Goal: Task Accomplishment & Management: Use online tool/utility

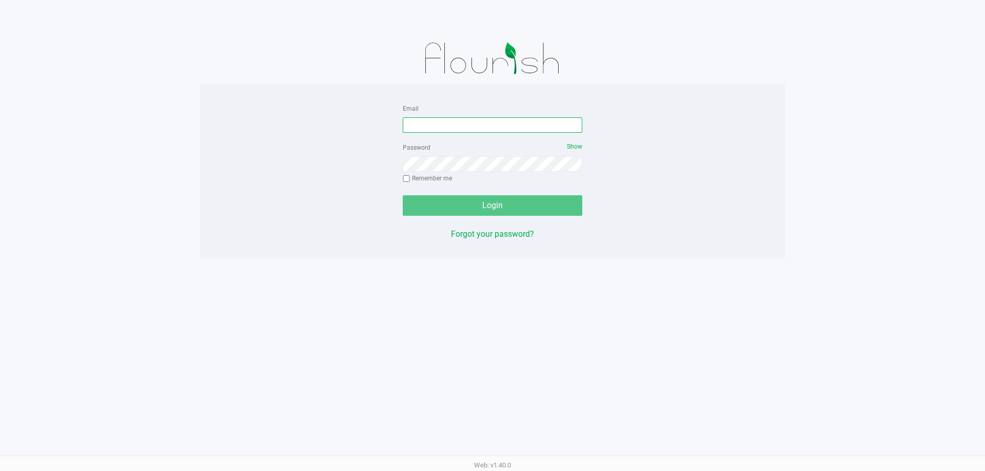
click at [428, 120] on input "Email" at bounding box center [492, 124] width 179 height 15
type input "[EMAIL_ADDRESS][DOMAIN_NAME]"
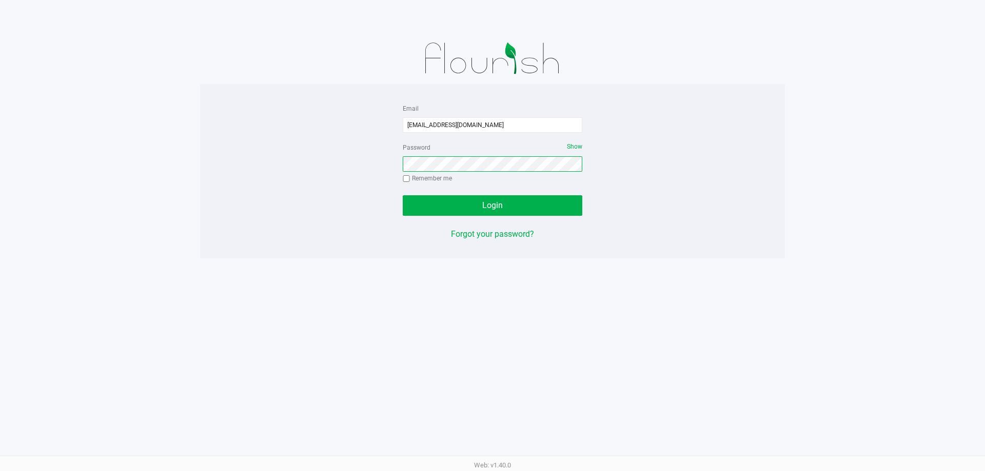
click at [403, 195] on button "Login" at bounding box center [492, 205] width 179 height 21
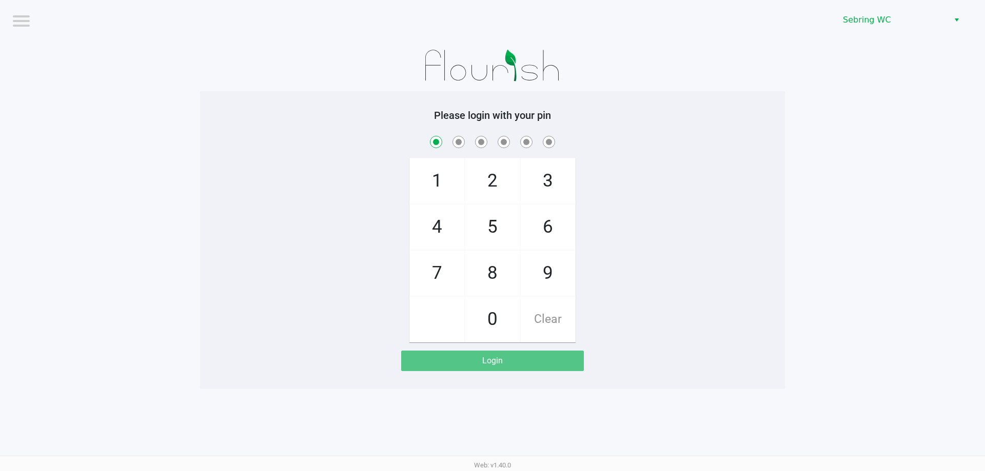
checkbox input "true"
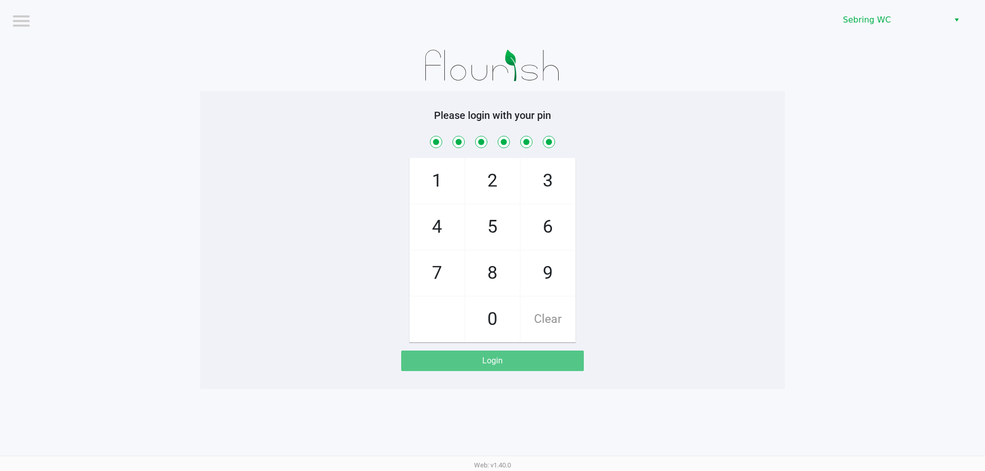
checkbox input "true"
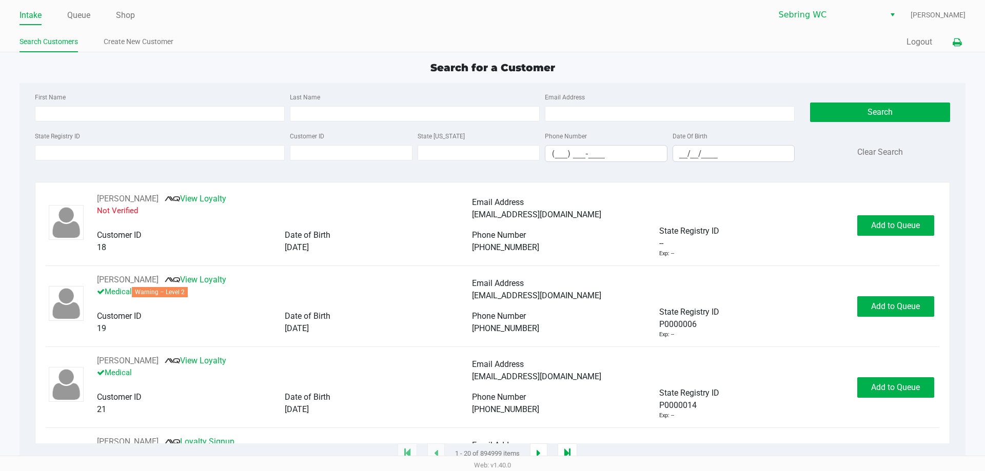
click at [962, 43] on button at bounding box center [956, 42] width 17 height 19
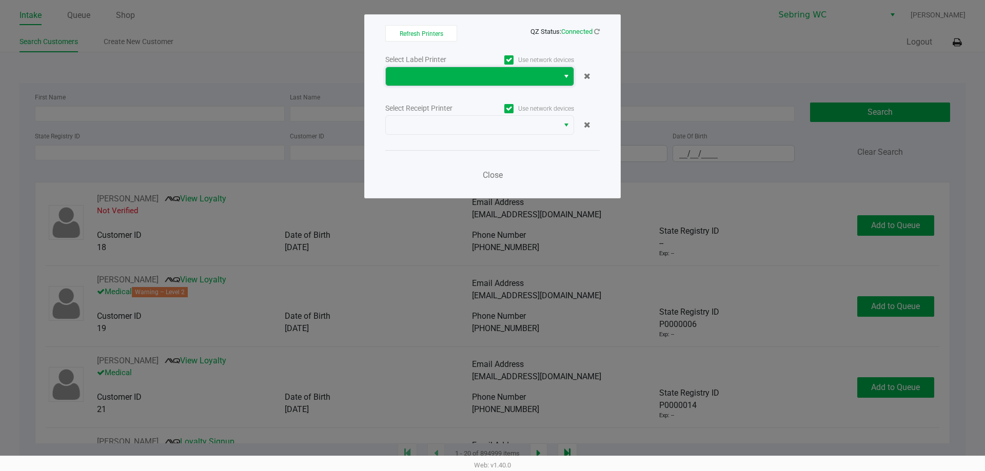
click at [492, 75] on span at bounding box center [472, 76] width 161 height 12
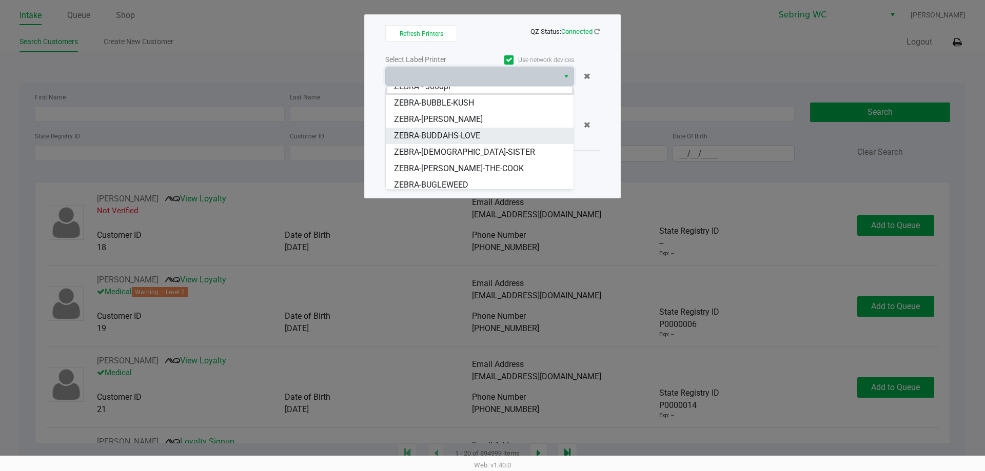
scroll to position [12, 0]
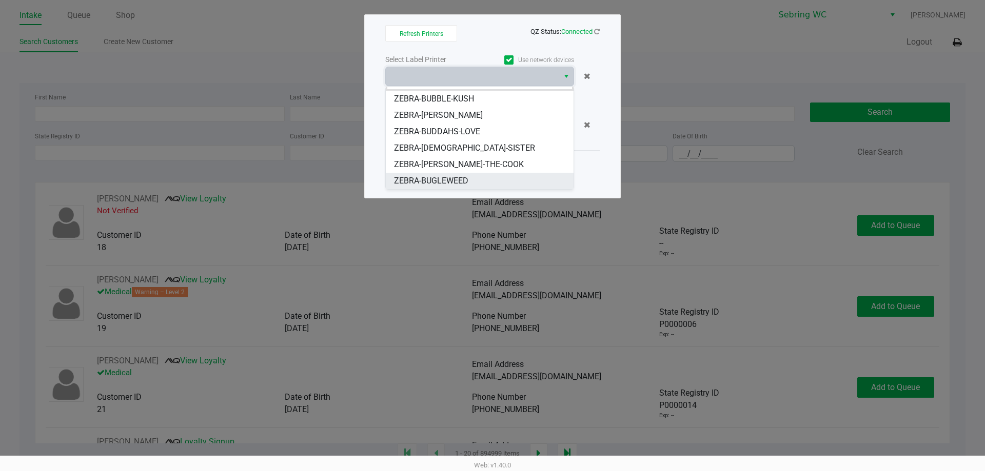
click at [451, 181] on span "ZEBRA-BUGLEWEED" at bounding box center [431, 181] width 74 height 12
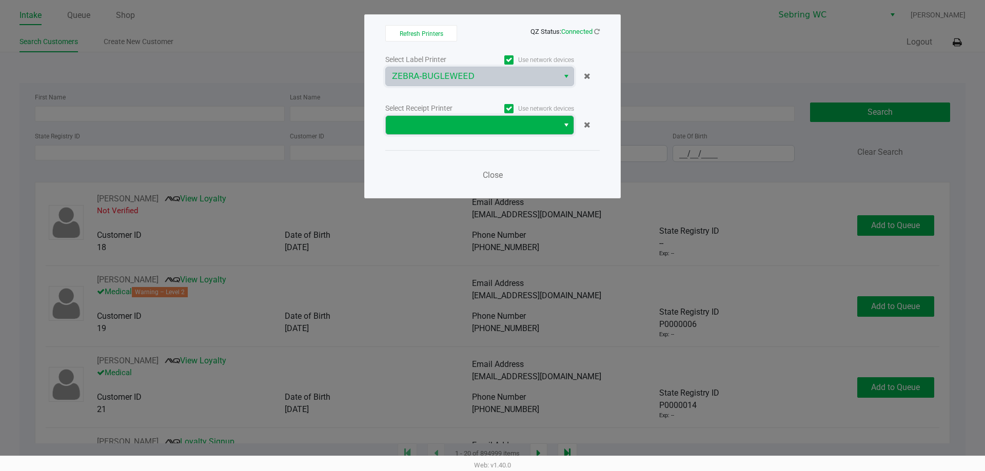
click at [449, 119] on span at bounding box center [472, 125] width 161 height 12
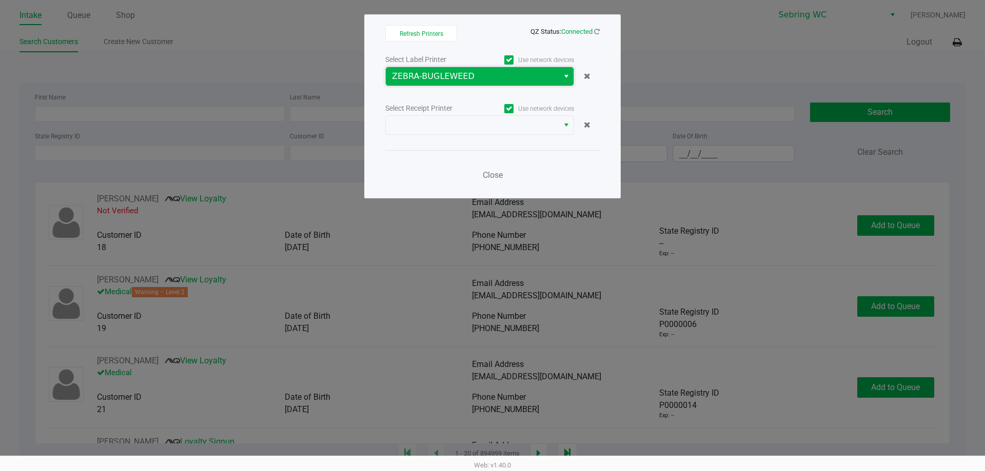
click at [461, 76] on span "ZEBRA-BUGLEWEED" at bounding box center [472, 76] width 161 height 12
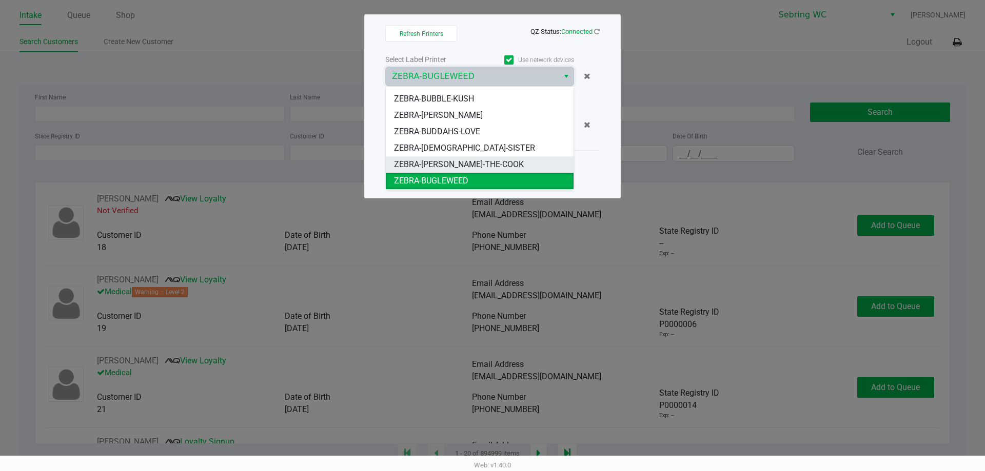
click at [455, 166] on span "ZEBRA-[PERSON_NAME]-THE-COOK" at bounding box center [459, 164] width 130 height 12
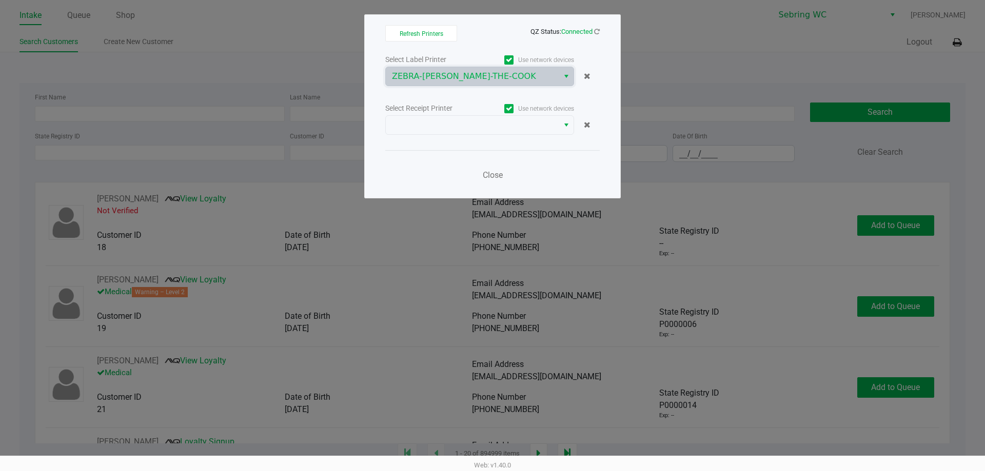
click at [463, 135] on div "Select Label Printer Use network devices ZEBRA-BUFORD-THE-COOK Select Receipt P…" at bounding box center [492, 120] width 214 height 135
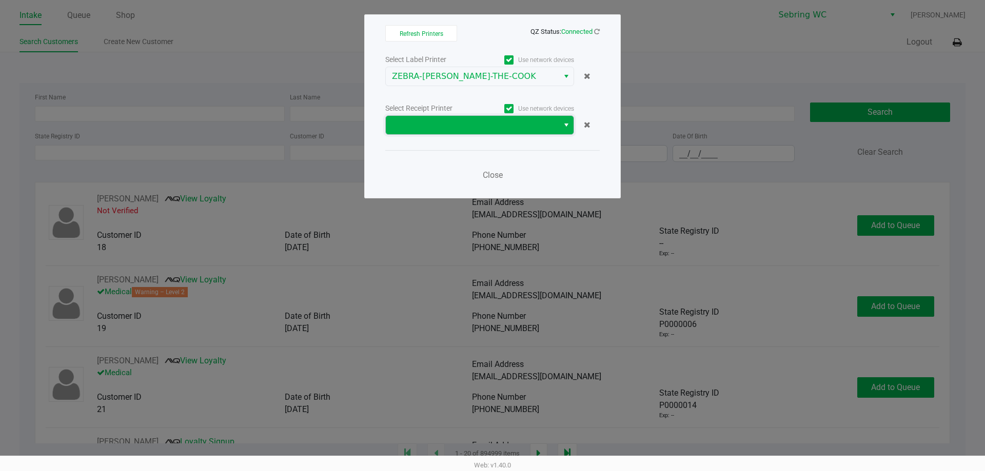
click at [463, 130] on span at bounding box center [472, 125] width 161 height 12
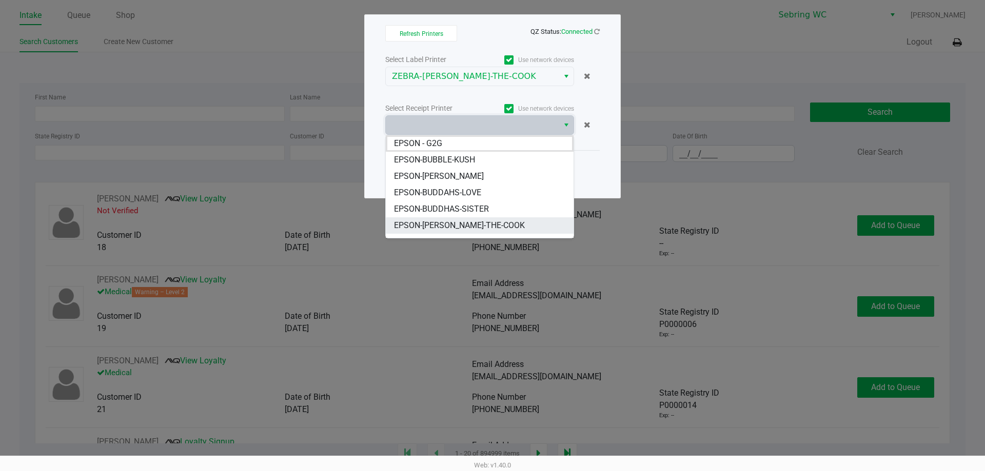
click at [440, 225] on span "EPSON-BUFORD-THE-COOK" at bounding box center [459, 226] width 131 height 12
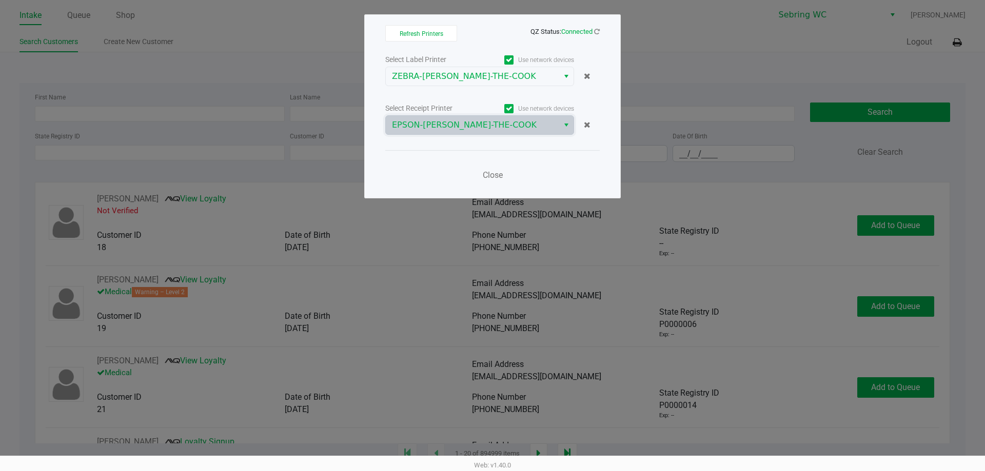
click at [460, 155] on div "Close" at bounding box center [492, 168] width 214 height 37
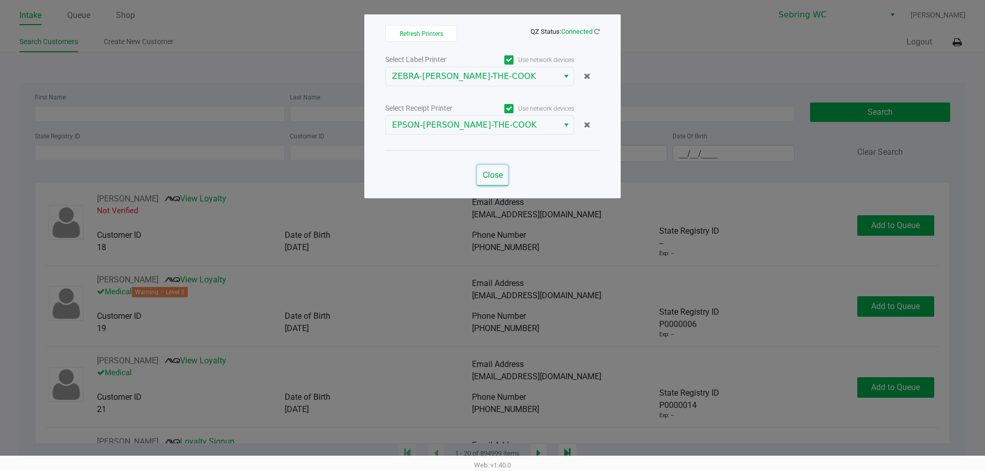
click at [503, 171] on span "Close" at bounding box center [493, 175] width 20 height 10
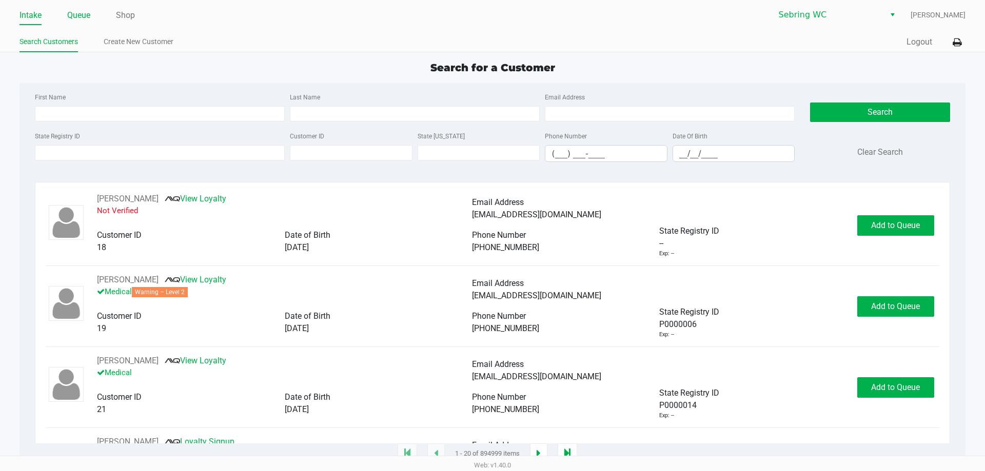
click at [72, 17] on link "Queue" at bounding box center [78, 15] width 23 height 14
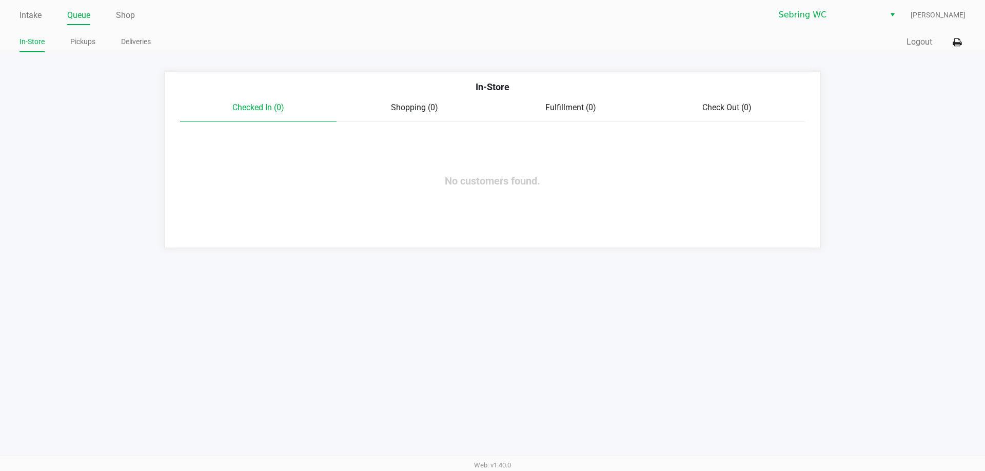
click at [43, 14] on ul "Intake Queue Shop" at bounding box center [255, 15] width 473 height 17
click at [29, 14] on link "Intake" at bounding box center [30, 15] width 22 height 14
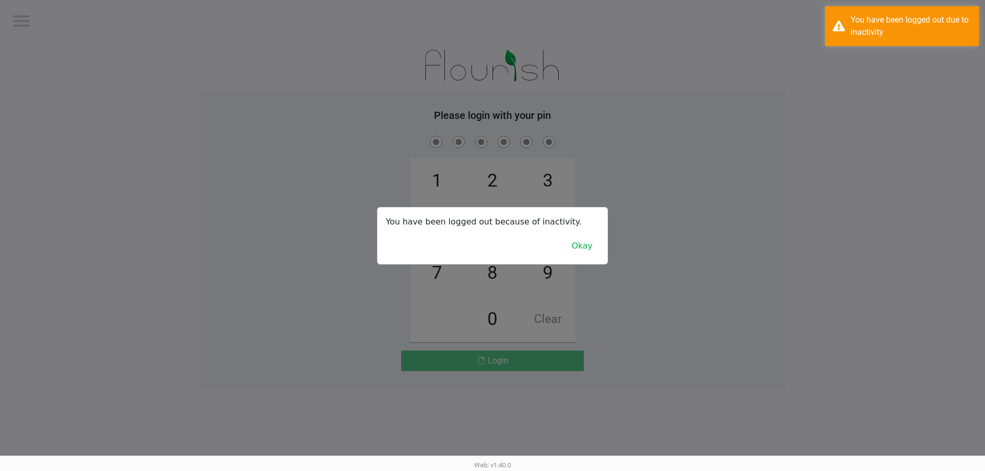
click at [108, 125] on div at bounding box center [492, 235] width 985 height 471
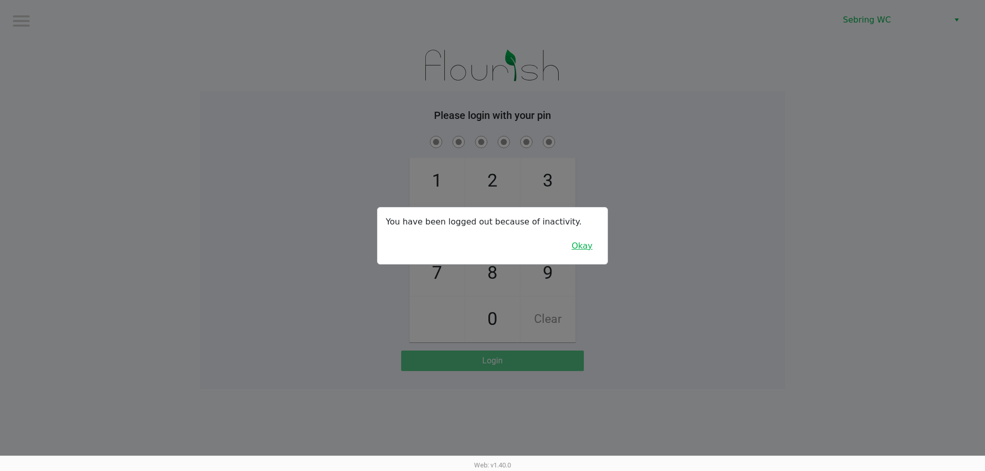
click at [586, 246] on button "Okay" at bounding box center [582, 245] width 34 height 19
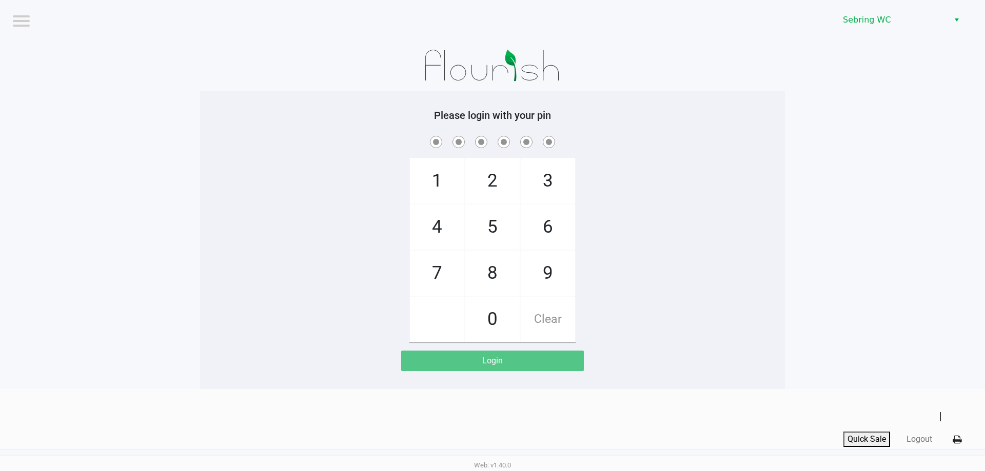
drag, startPoint x: 708, startPoint y: 236, endPoint x: 709, endPoint y: 231, distance: 5.2
click at [709, 232] on div "1 4 7 2 5 8 0 3 6 9 Clear" at bounding box center [492, 238] width 585 height 209
click at [553, 182] on span "3" at bounding box center [548, 180] width 54 height 45
click at [424, 287] on span "7" at bounding box center [437, 273] width 54 height 45
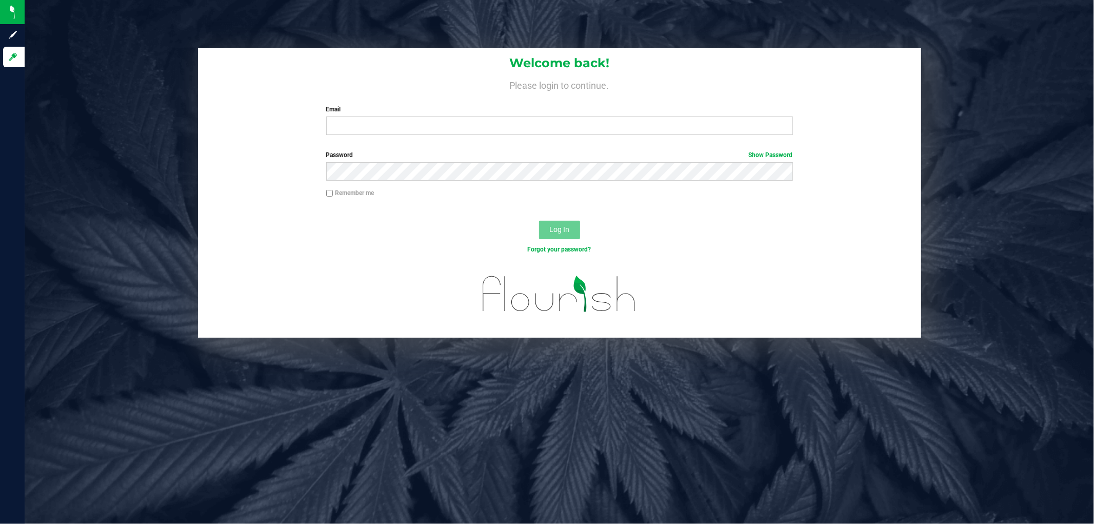
click at [445, 140] on div "Welcome back! Please login to continue. Email Required Please format your email…" at bounding box center [559, 95] width 723 height 95
click at [448, 129] on input "Email" at bounding box center [559, 125] width 467 height 18
type input "[EMAIL_ADDRESS][DOMAIN_NAME]"
click at [539, 221] on button "Log In" at bounding box center [559, 230] width 41 height 18
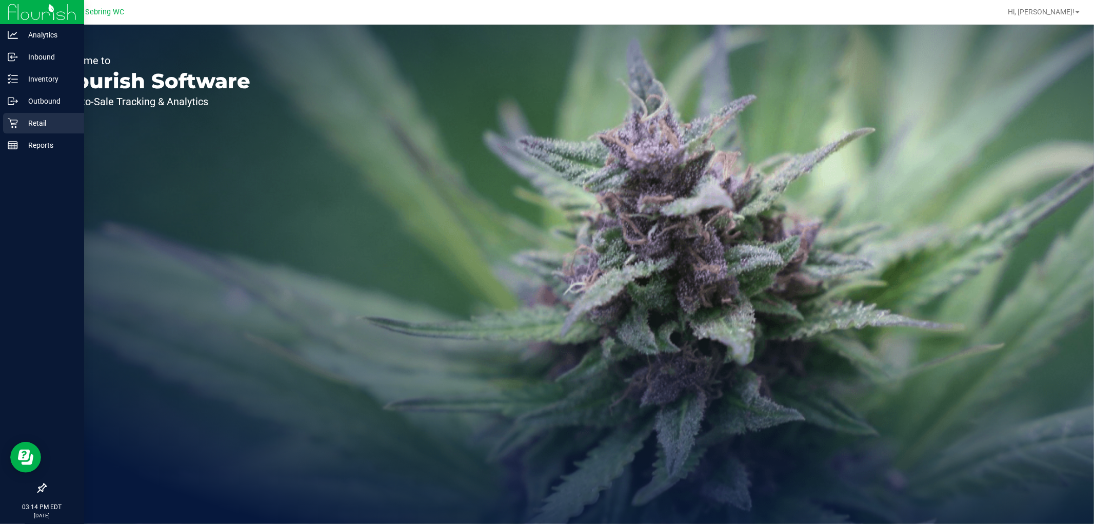
click at [13, 116] on div "Retail" at bounding box center [43, 123] width 81 height 21
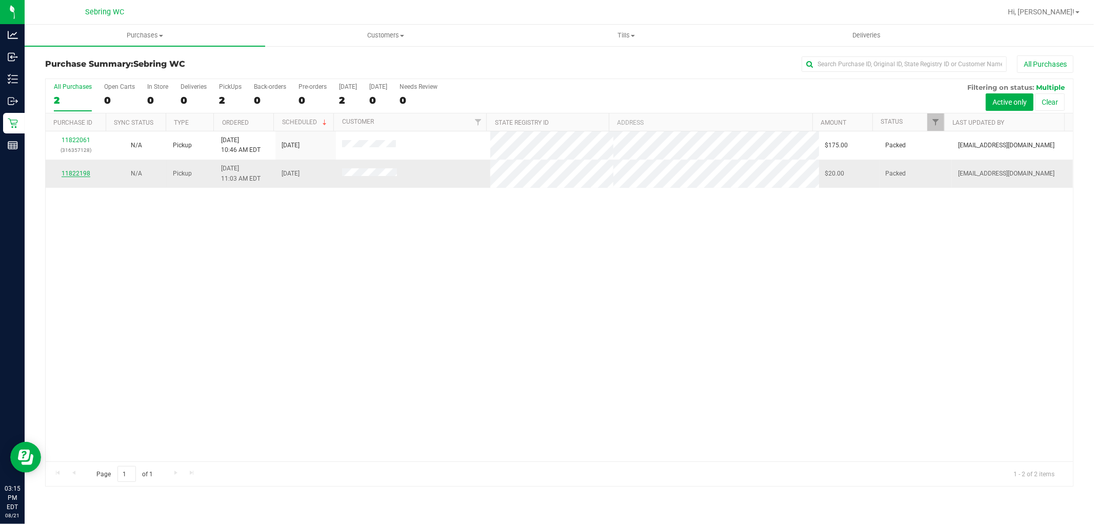
click at [77, 171] on link "11822198" at bounding box center [76, 173] width 29 height 7
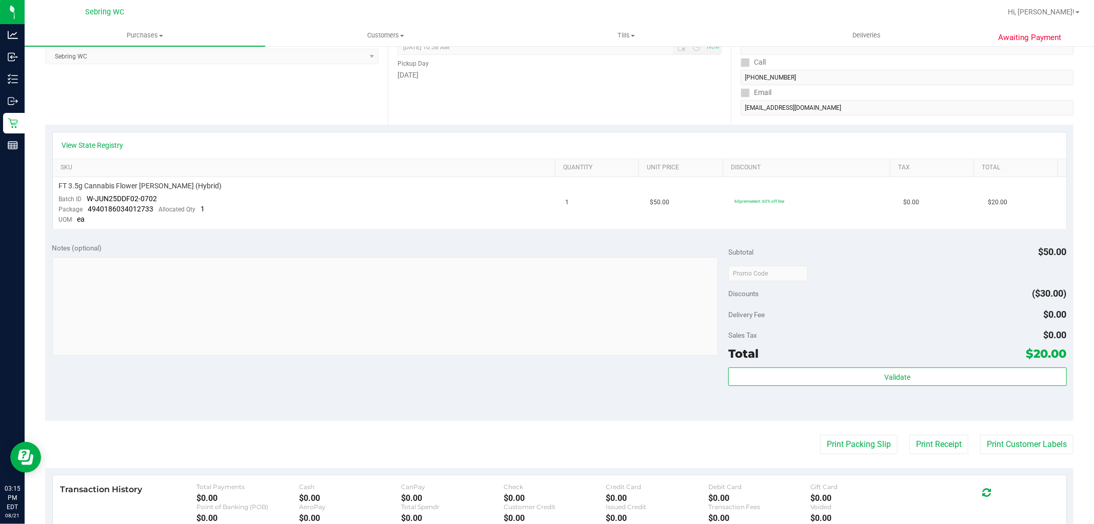
scroll to position [171, 0]
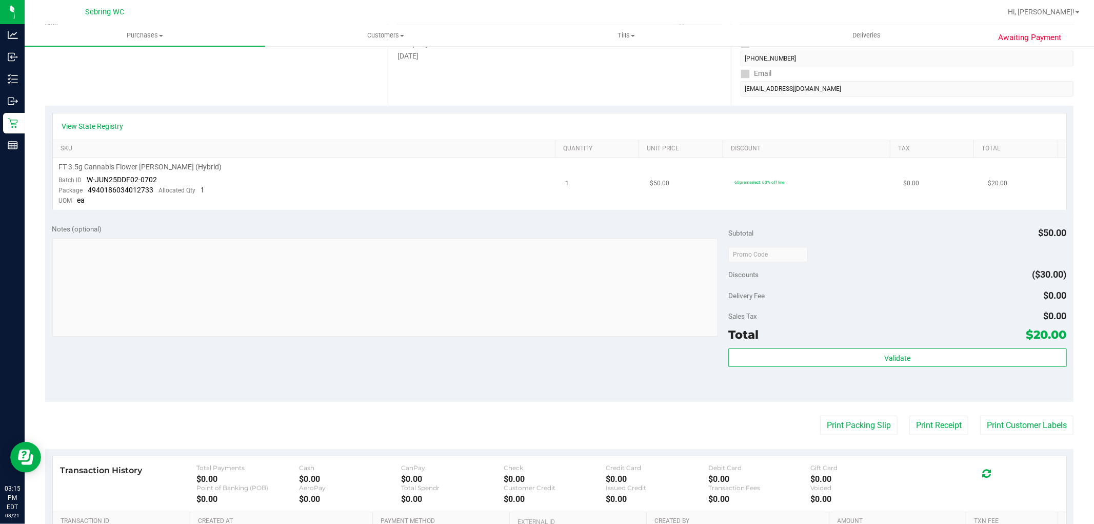
click at [650, 180] on span "$50.00" at bounding box center [659, 183] width 19 height 10
click at [622, 195] on td "1" at bounding box center [602, 184] width 85 height 52
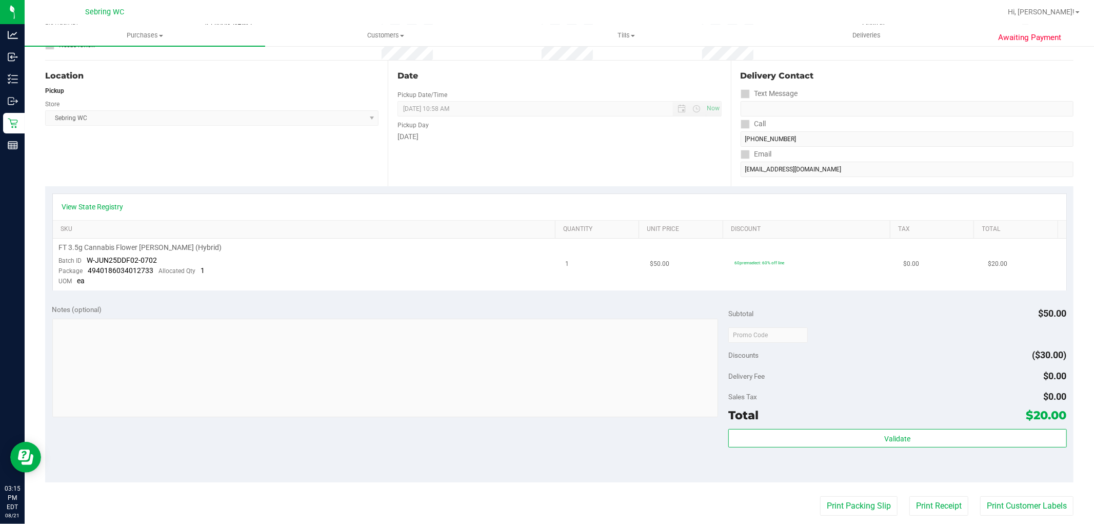
scroll to position [0, 0]
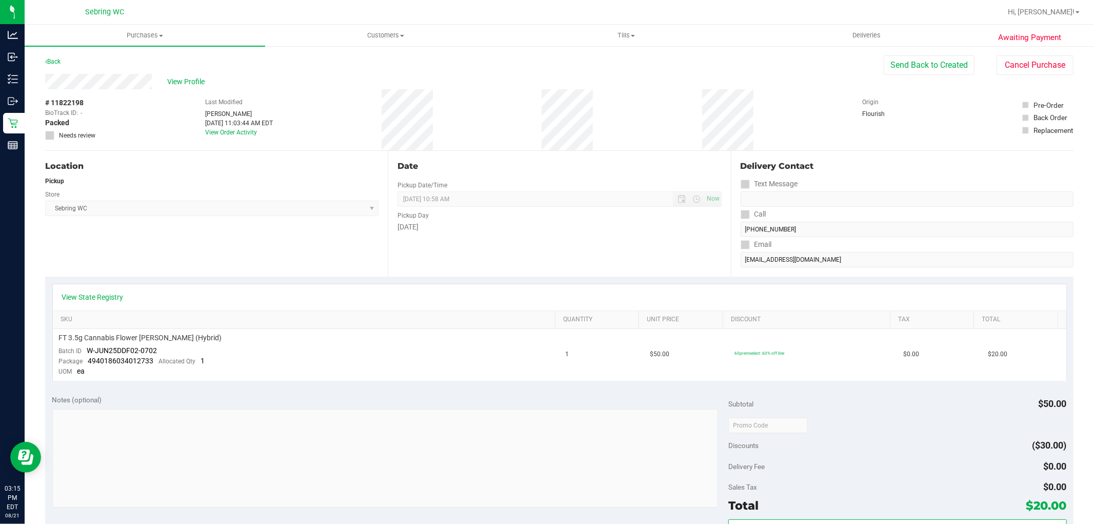
click at [410, 172] on div "Date Pickup Date/Time [DATE] Now [DATE] 10:58 AM Now Pickup Day [DATE]" at bounding box center [559, 214] width 343 height 126
click at [409, 171] on div "Date" at bounding box center [559, 166] width 324 height 12
click at [407, 166] on div "Date" at bounding box center [559, 166] width 324 height 12
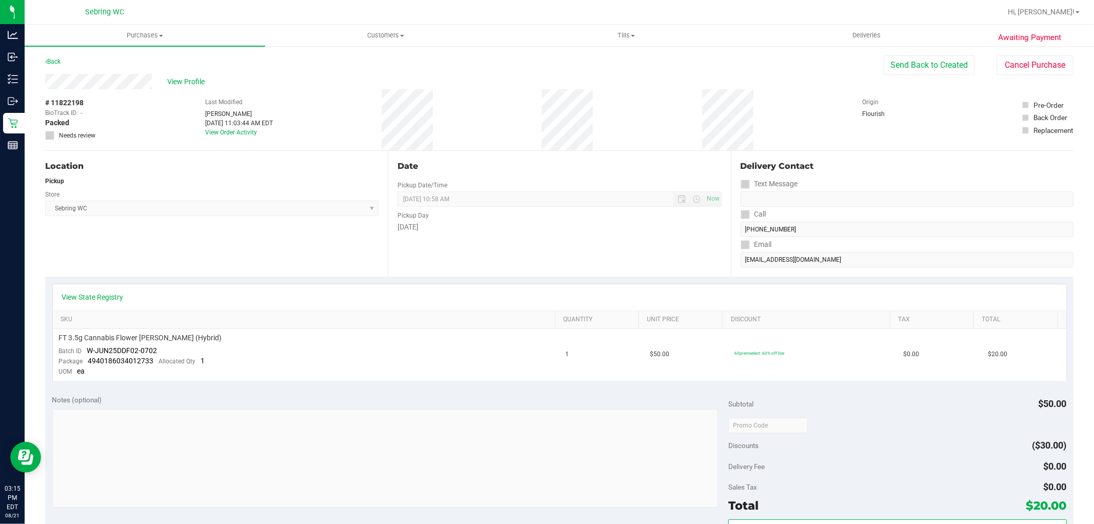
click at [226, 106] on label "Last Modified" at bounding box center [223, 101] width 37 height 9
click at [226, 113] on div "[PERSON_NAME]" at bounding box center [239, 113] width 68 height 9
click at [142, 125] on div "# 11822198 BioTrack ID: - Packed Needs review Last Modified [PERSON_NAME] [DATE…" at bounding box center [559, 119] width 1028 height 61
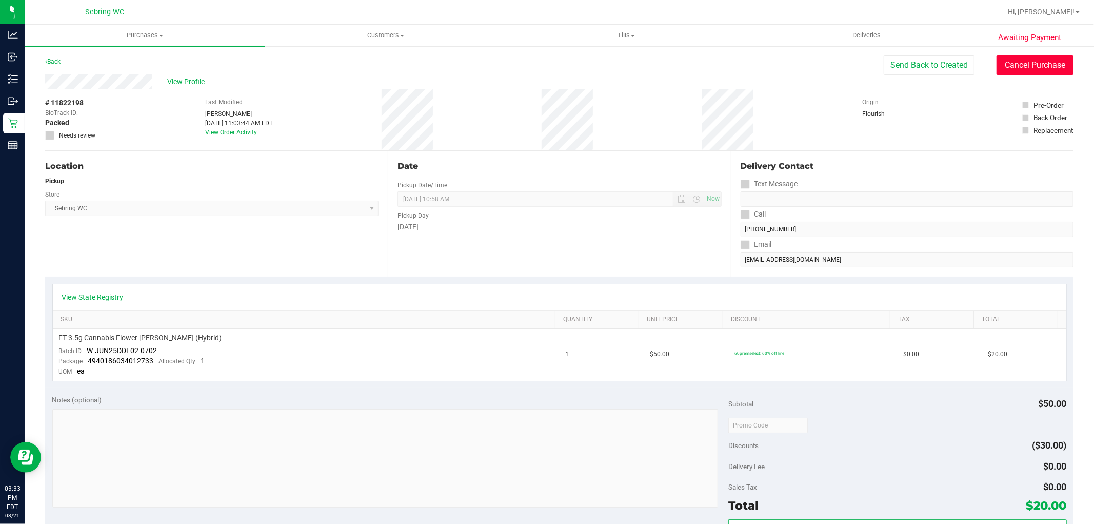
click at [1011, 66] on button "Cancel Purchase" at bounding box center [1034, 64] width 77 height 19
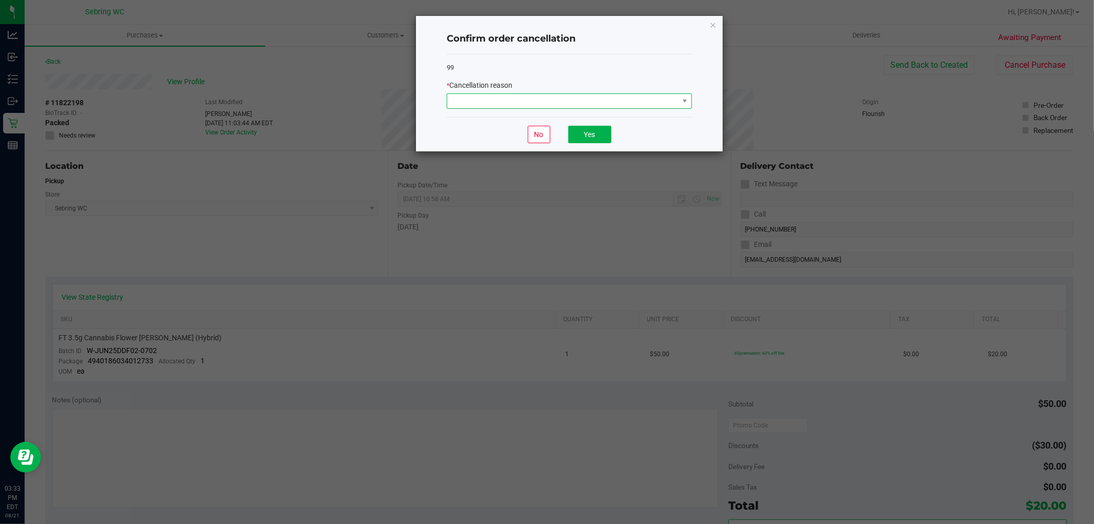
click at [498, 101] on span at bounding box center [562, 101] width 231 height 14
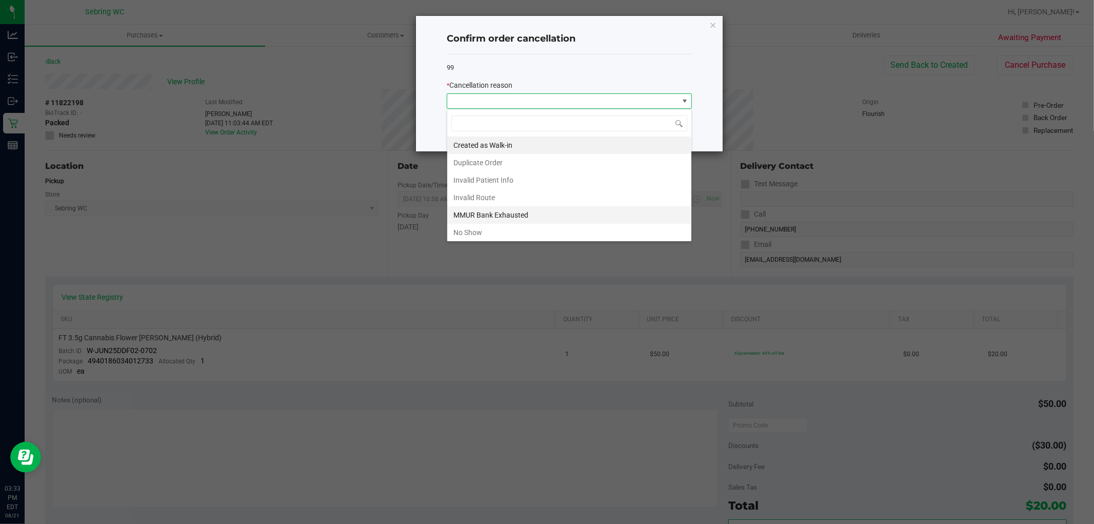
scroll to position [55, 0]
click at [485, 193] on li "Other" at bounding box center [569, 195] width 244 height 17
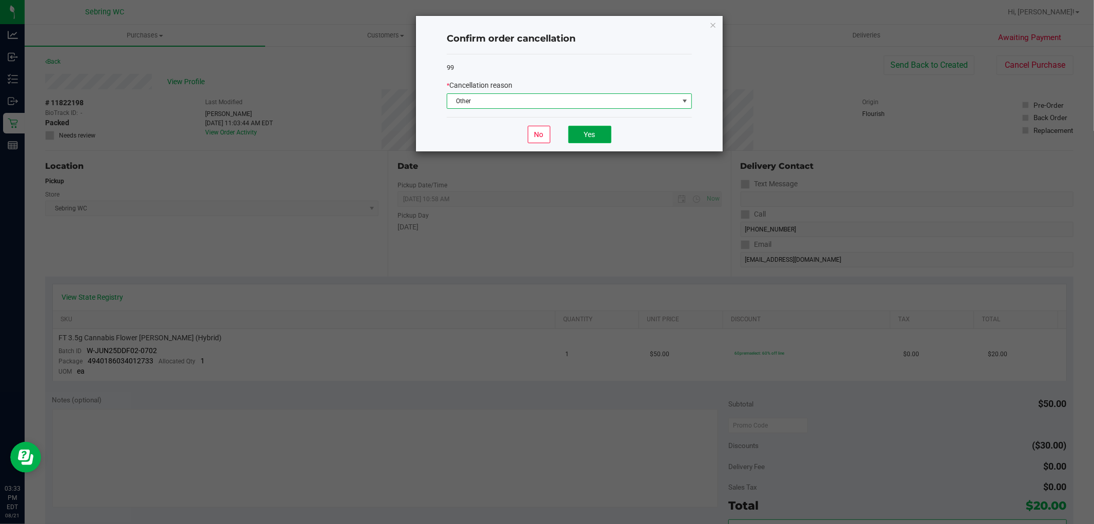
click at [595, 132] on button "Yes" at bounding box center [589, 134] width 43 height 17
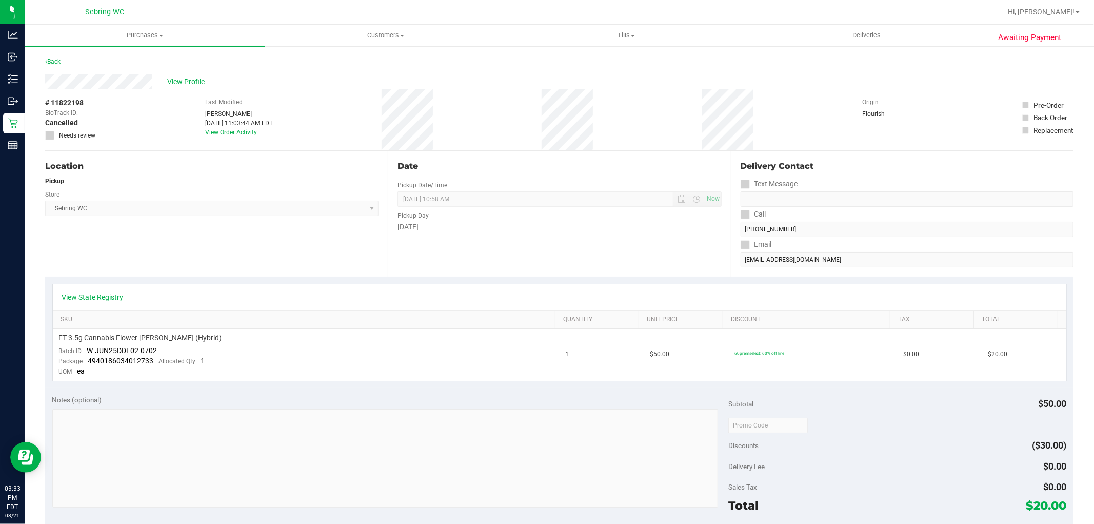
click at [57, 62] on link "Back" at bounding box center [52, 61] width 15 height 7
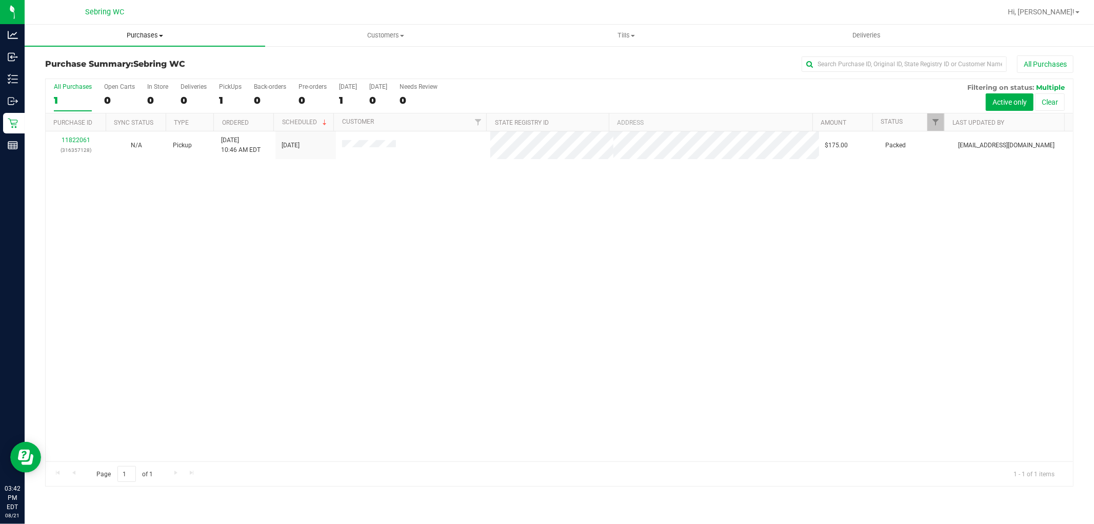
click at [150, 38] on span "Purchases" at bounding box center [145, 35] width 241 height 9
click at [109, 72] on li "Fulfillment" at bounding box center [145, 74] width 241 height 12
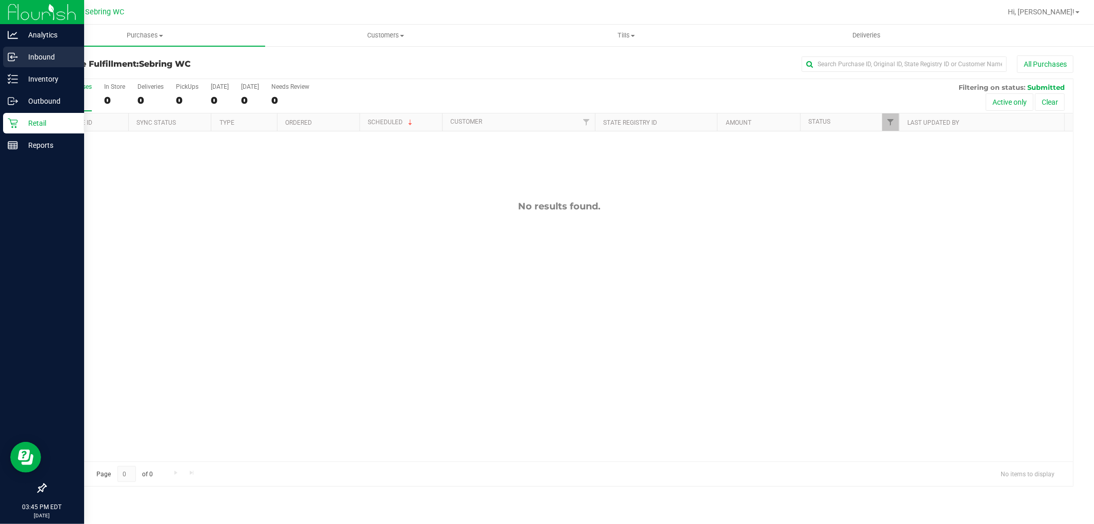
click at [42, 67] on div "Inbound" at bounding box center [43, 57] width 81 height 21
click at [42, 73] on p "Inventory" at bounding box center [49, 79] width 62 height 12
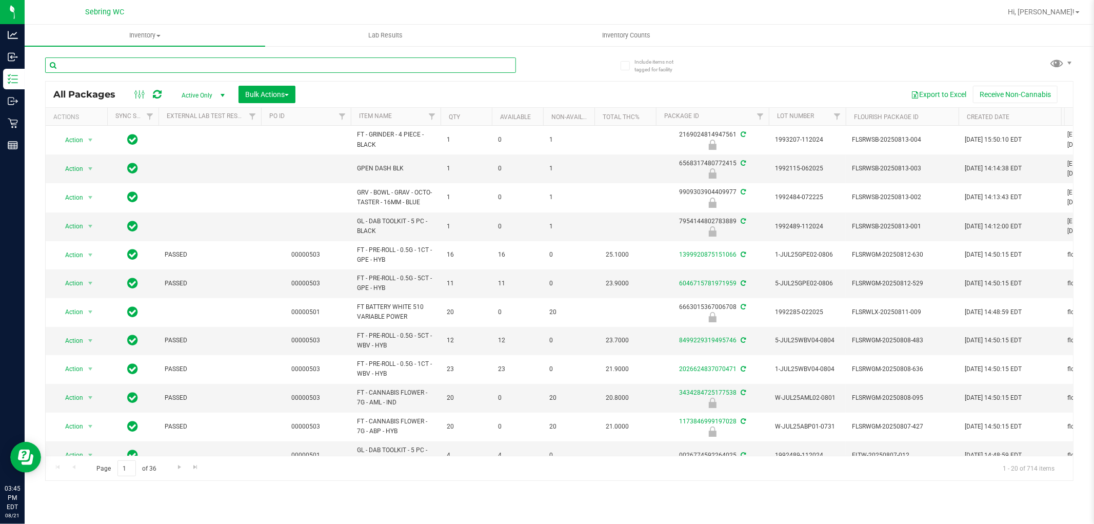
click at [238, 65] on input "text" at bounding box center [280, 64] width 471 height 15
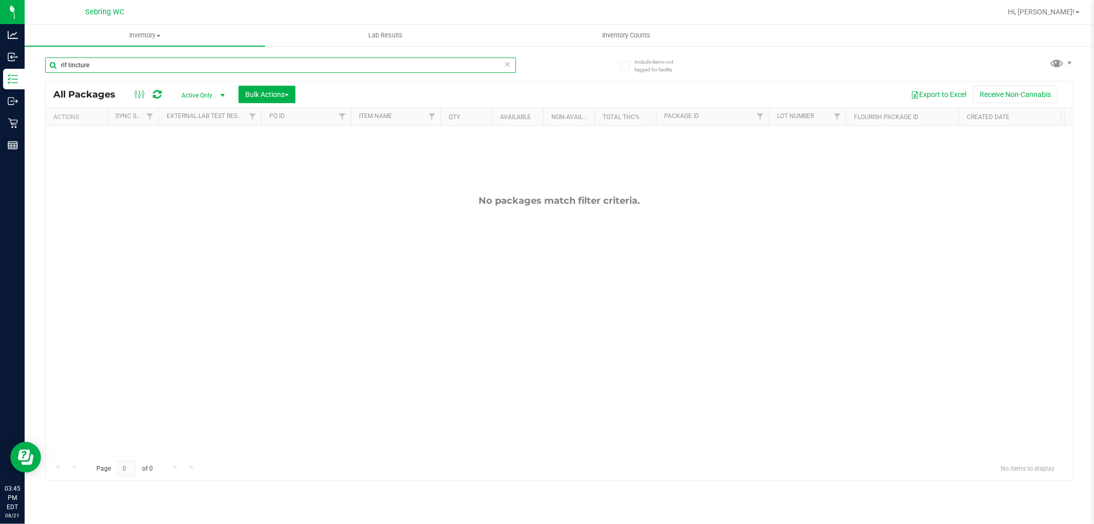
click at [132, 60] on input "rlf tincture" at bounding box center [280, 64] width 471 height 15
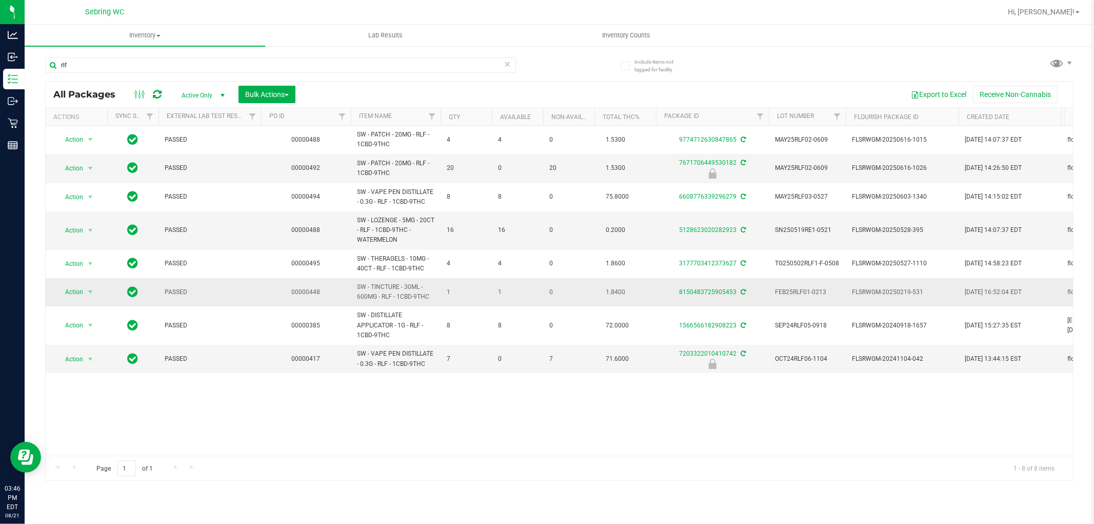
click at [382, 283] on span "SW - TINCTURE - 30ML - 600MG - RLF - 1CBD-9THC" at bounding box center [395, 291] width 77 height 19
click at [382, 299] on span "SW - TINCTURE - 30ML - 600MG - RLF - 1CBD-9THC" at bounding box center [395, 291] width 77 height 19
click at [411, 289] on span "SW - TINCTURE - 30ML - 600MG - RLF - 1CBD-9THC" at bounding box center [395, 291] width 77 height 19
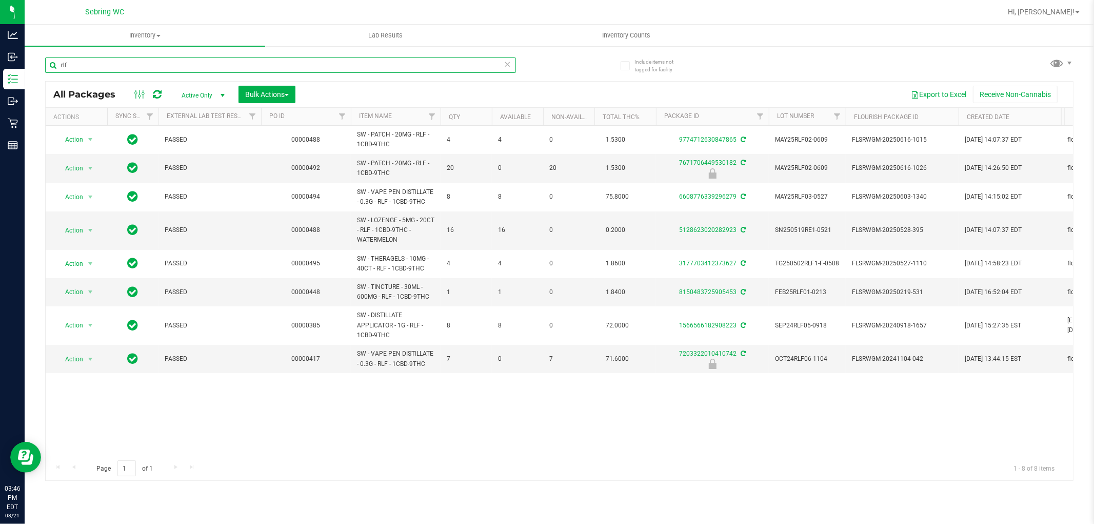
click at [425, 69] on input "rlf" at bounding box center [280, 64] width 471 height 15
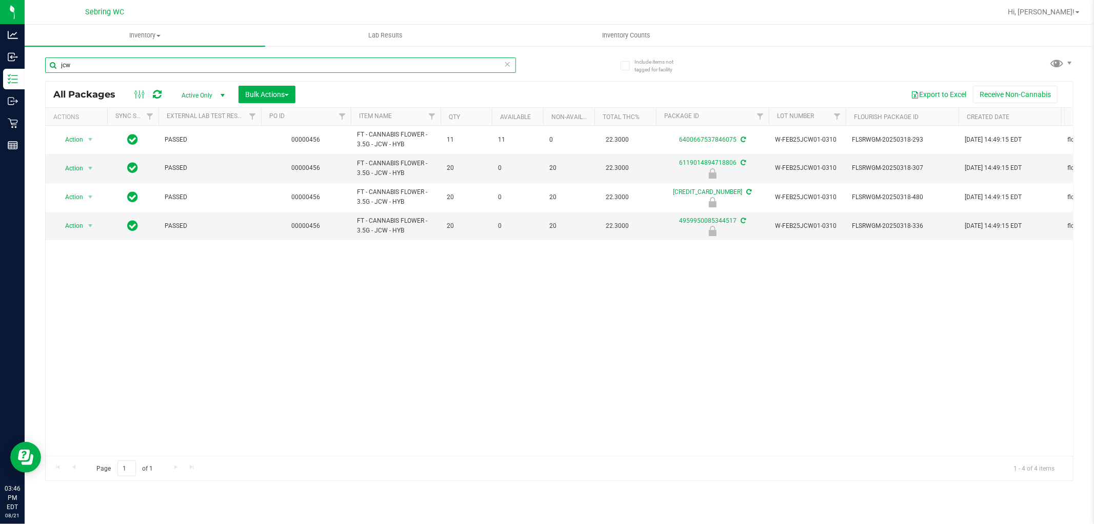
click at [250, 63] on input "jcw" at bounding box center [280, 64] width 471 height 15
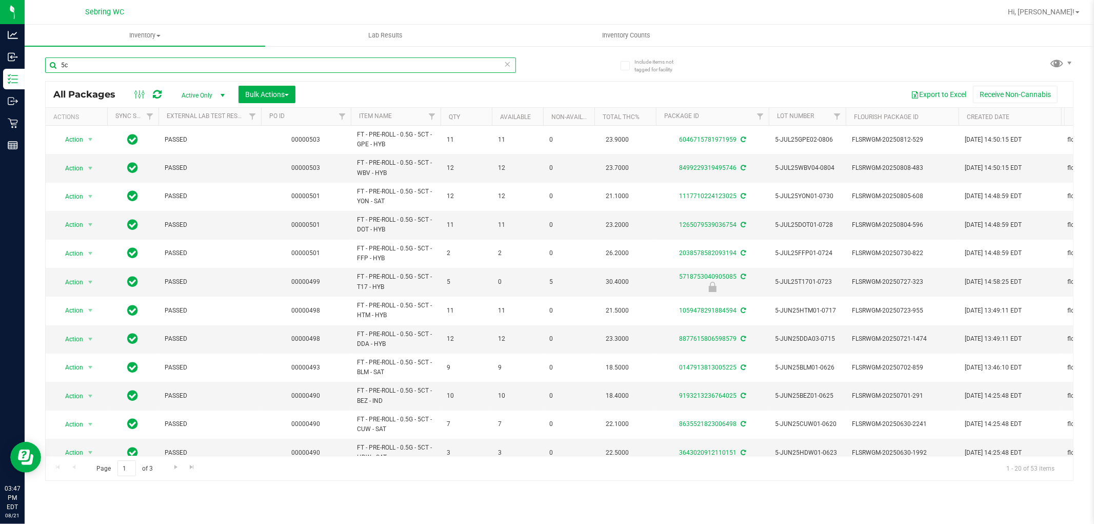
type input "5"
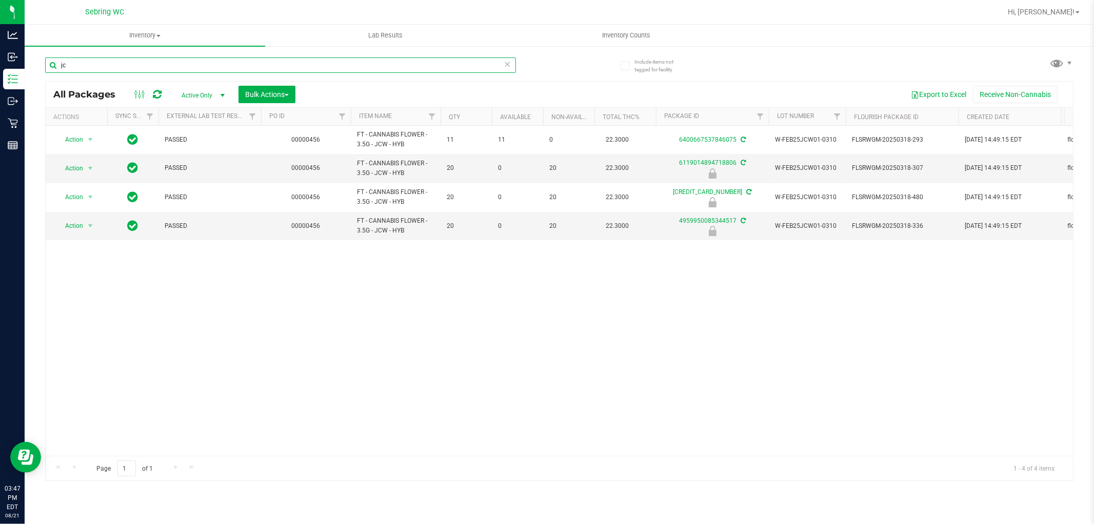
type input "j"
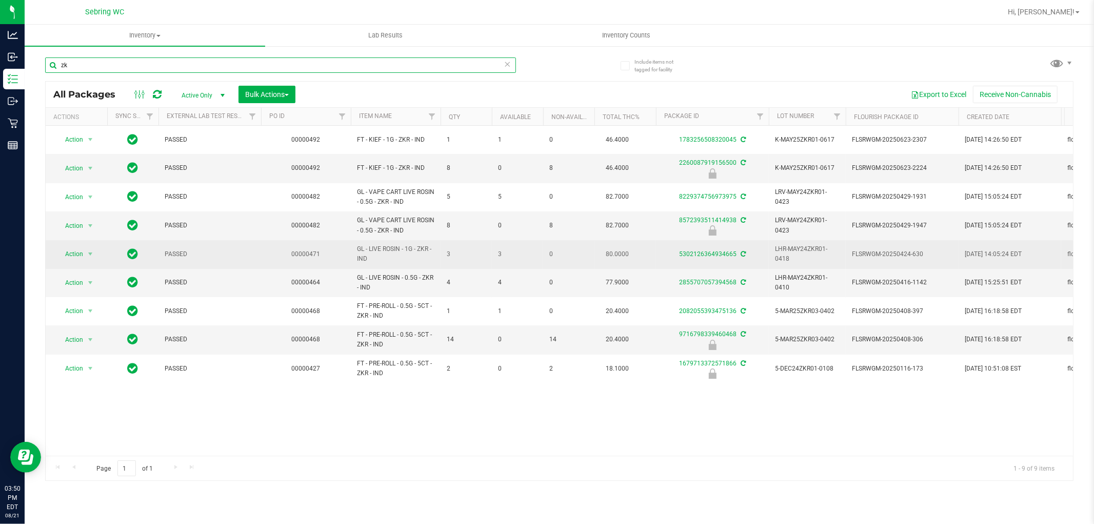
type input "z"
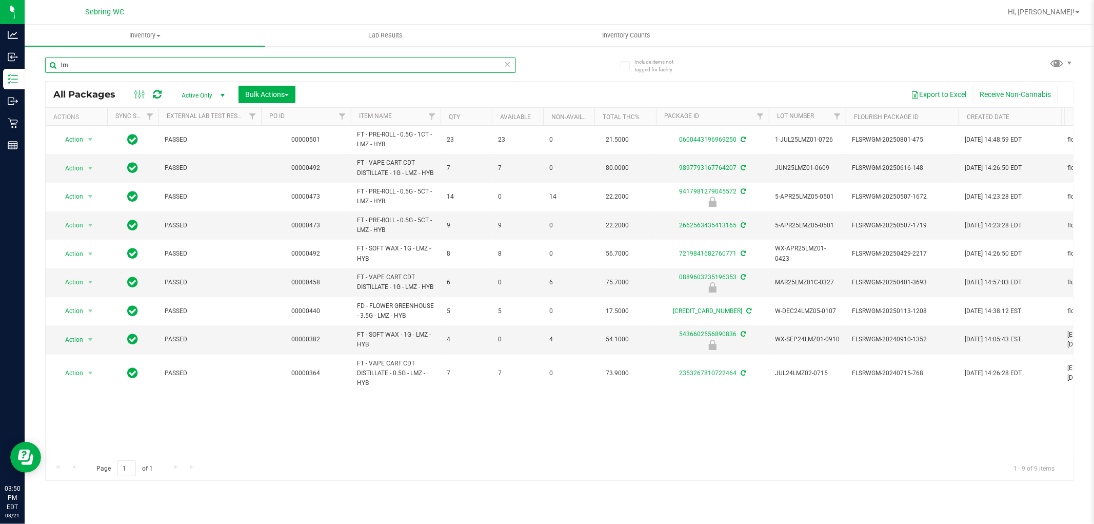
type input "l"
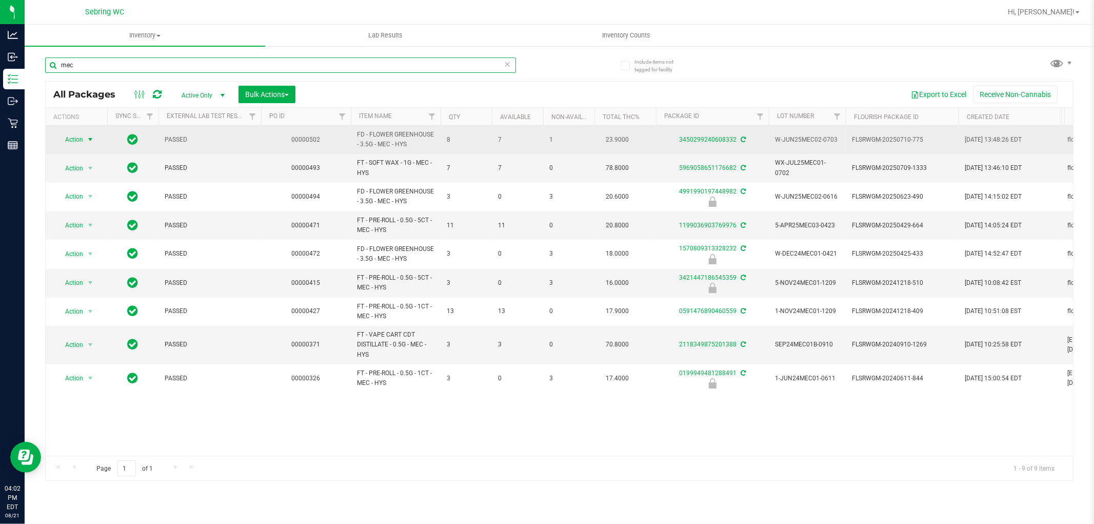
type input "mec"
click at [83, 141] on span "Action" at bounding box center [70, 139] width 28 height 14
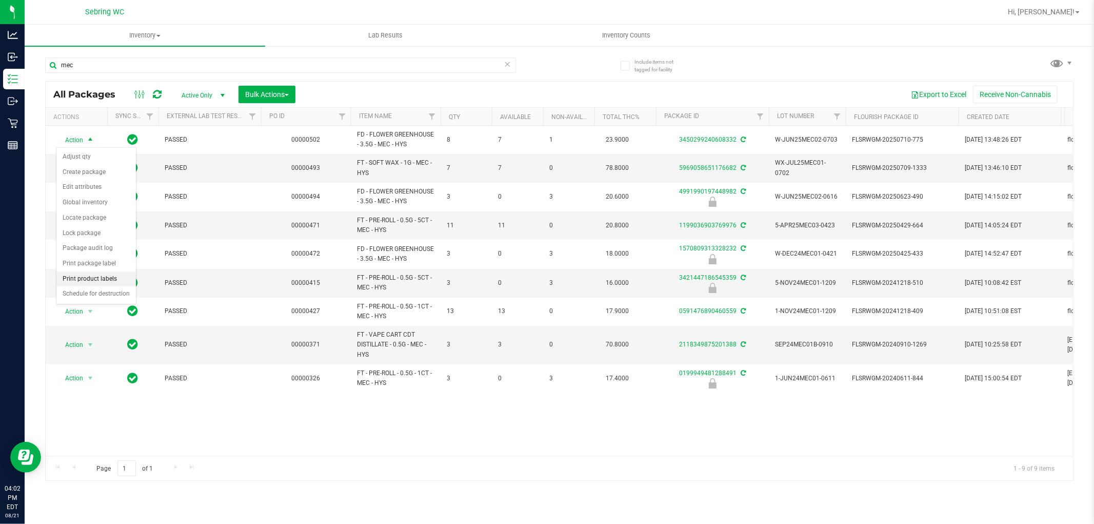
click at [68, 277] on li "Print product labels" at bounding box center [95, 278] width 79 height 15
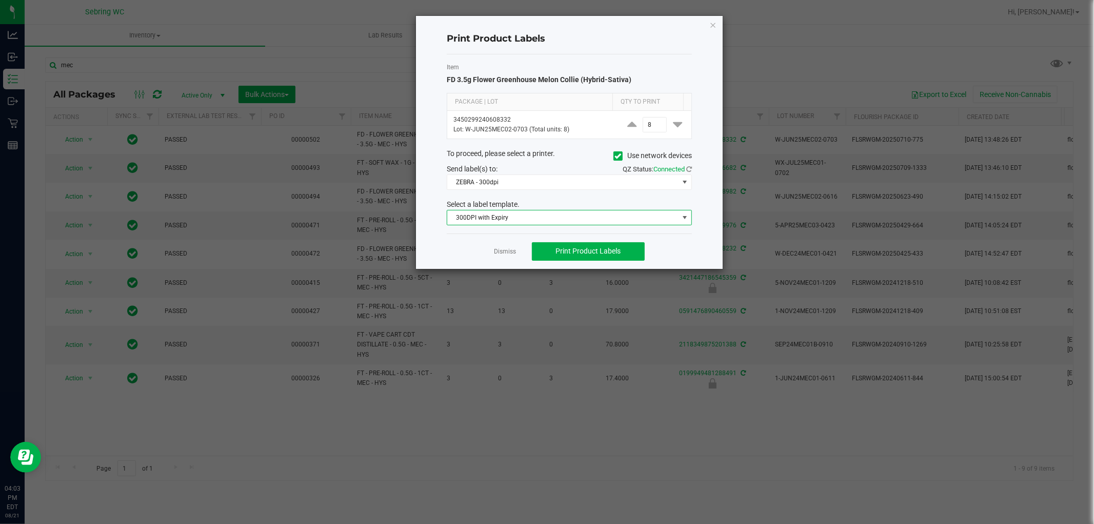
click at [512, 216] on span "300DPI with Expiry" at bounding box center [562, 217] width 231 height 14
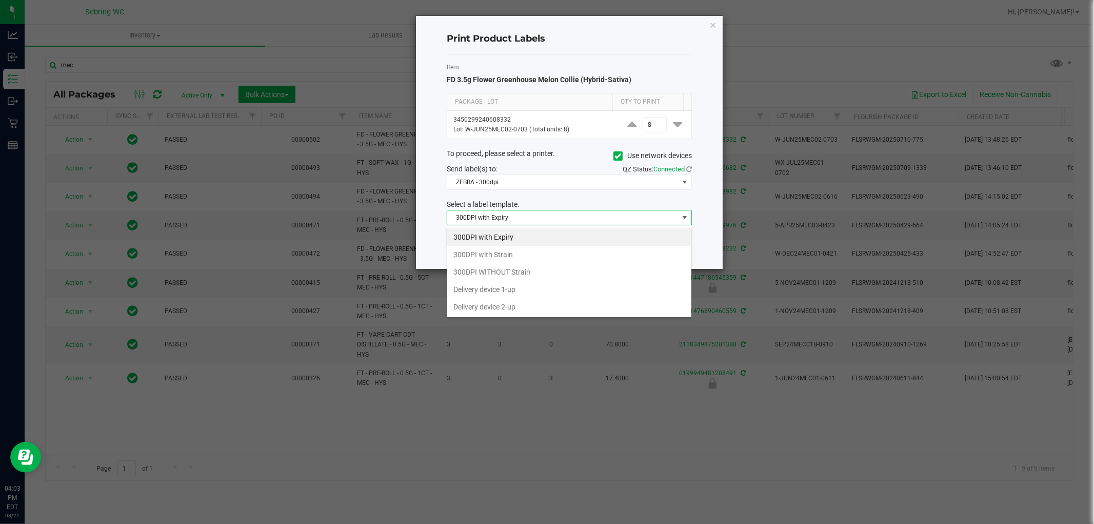
scroll to position [15, 245]
click at [513, 255] on li "300DPI with Strain" at bounding box center [569, 254] width 244 height 17
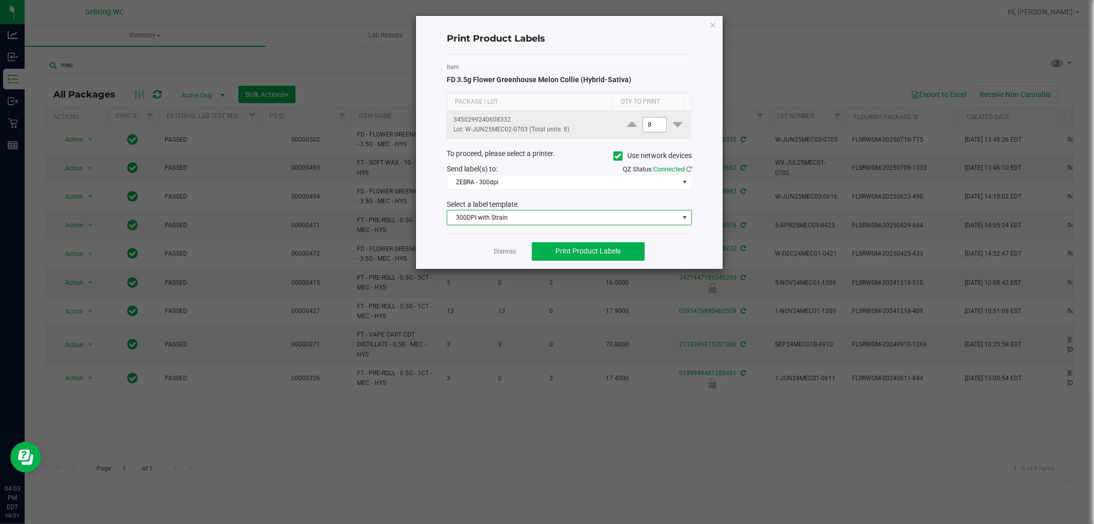
click at [650, 126] on input "8" at bounding box center [655, 124] width 24 height 14
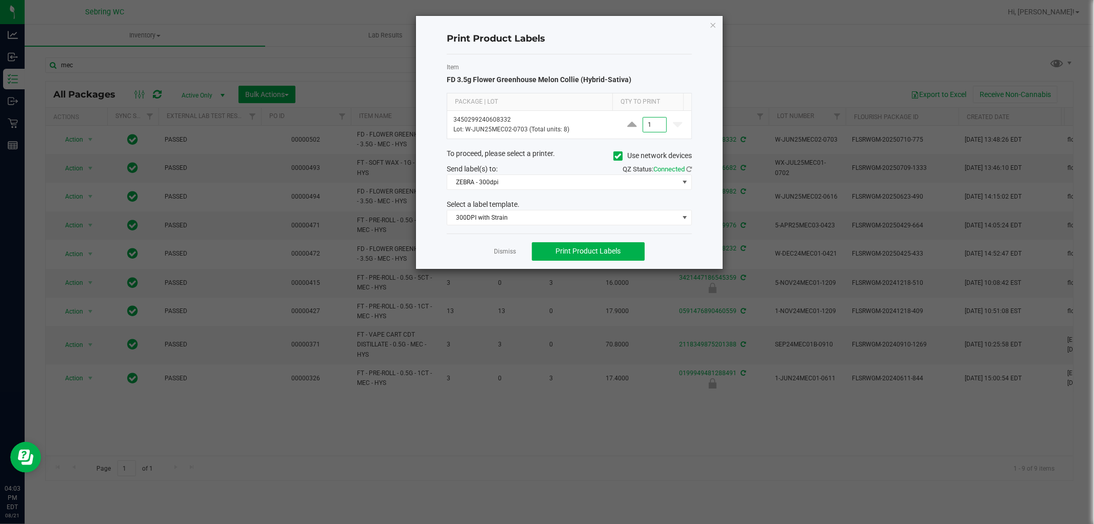
type input "1"
click at [568, 155] on div "To proceed, please select a printer. Use network devices" at bounding box center [569, 155] width 261 height 15
click at [555, 176] on span "ZEBRA - 300dpi" at bounding box center [562, 182] width 231 height 14
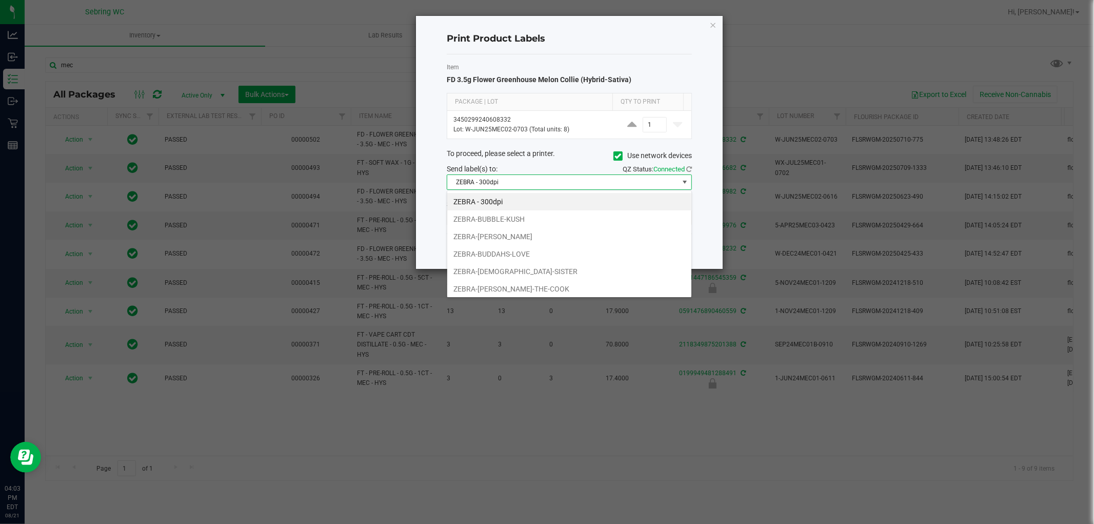
click at [549, 181] on span "ZEBRA - 300dpi" at bounding box center [562, 182] width 231 height 14
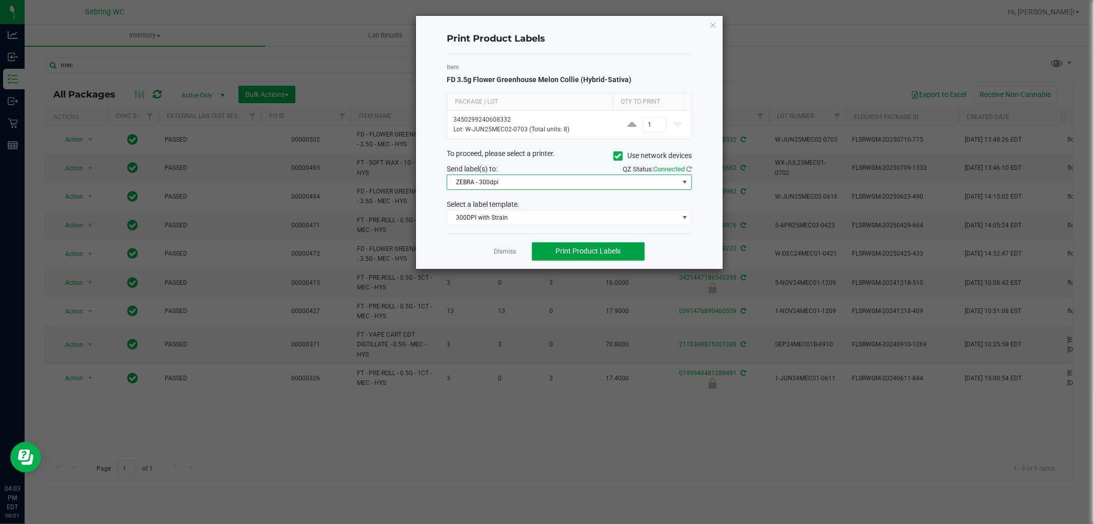
click at [546, 247] on button "Print Product Labels" at bounding box center [588, 251] width 113 height 18
click at [504, 252] on link "Dismiss" at bounding box center [505, 251] width 22 height 9
